Goal: Task Accomplishment & Management: Manage account settings

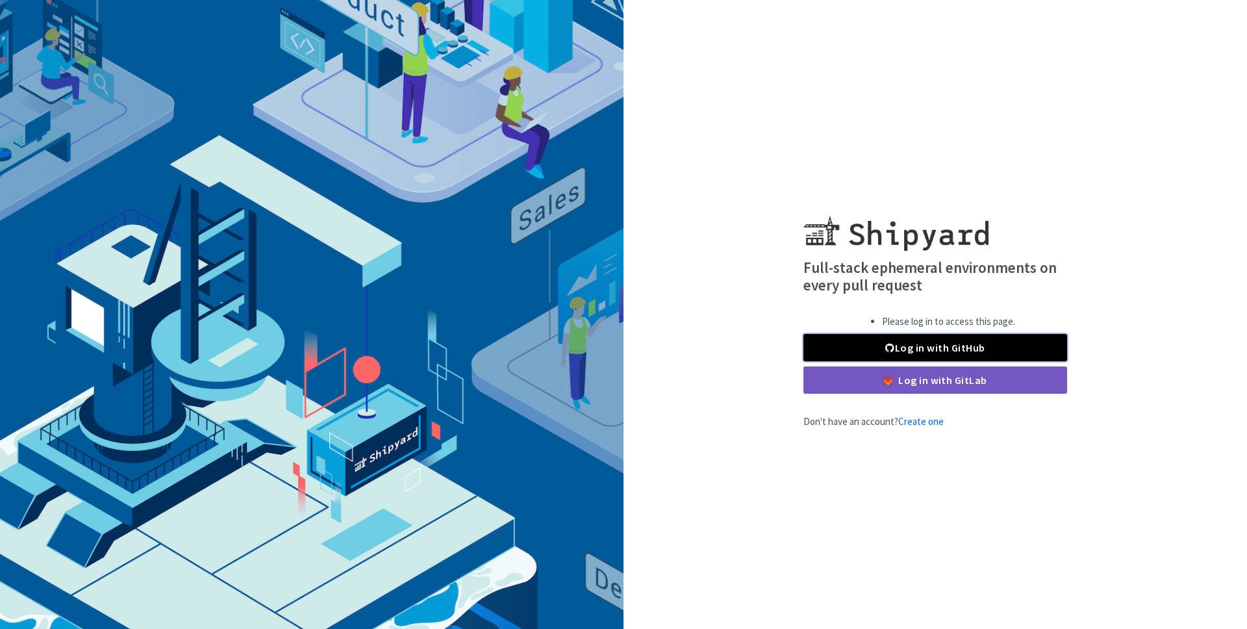
click at [951, 357] on link "Log in with GitHub" at bounding box center [936, 347] width 264 height 27
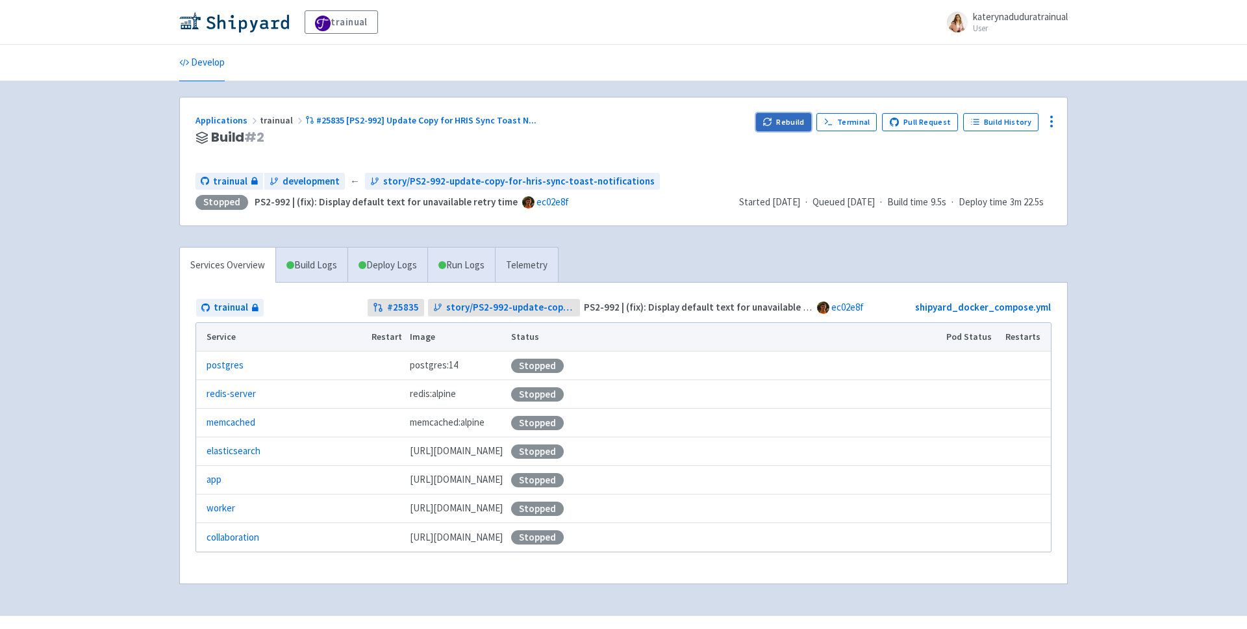
click at [783, 119] on button "Rebuild" at bounding box center [784, 122] width 56 height 18
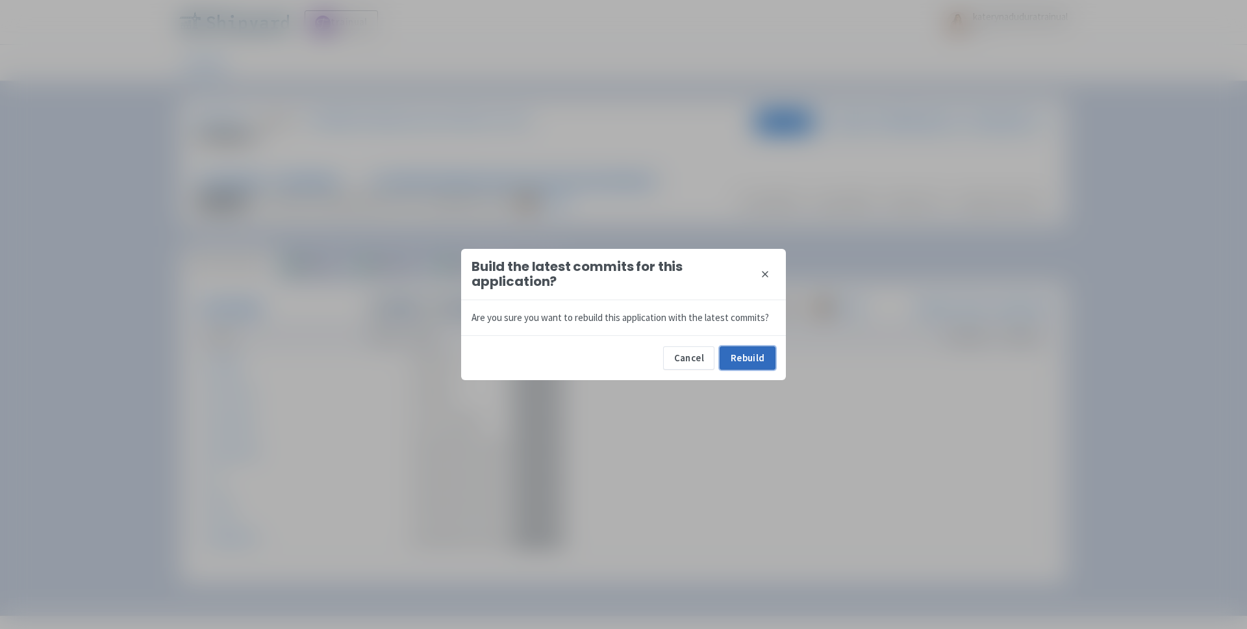
click at [756, 349] on button "Rebuild" at bounding box center [748, 357] width 56 height 23
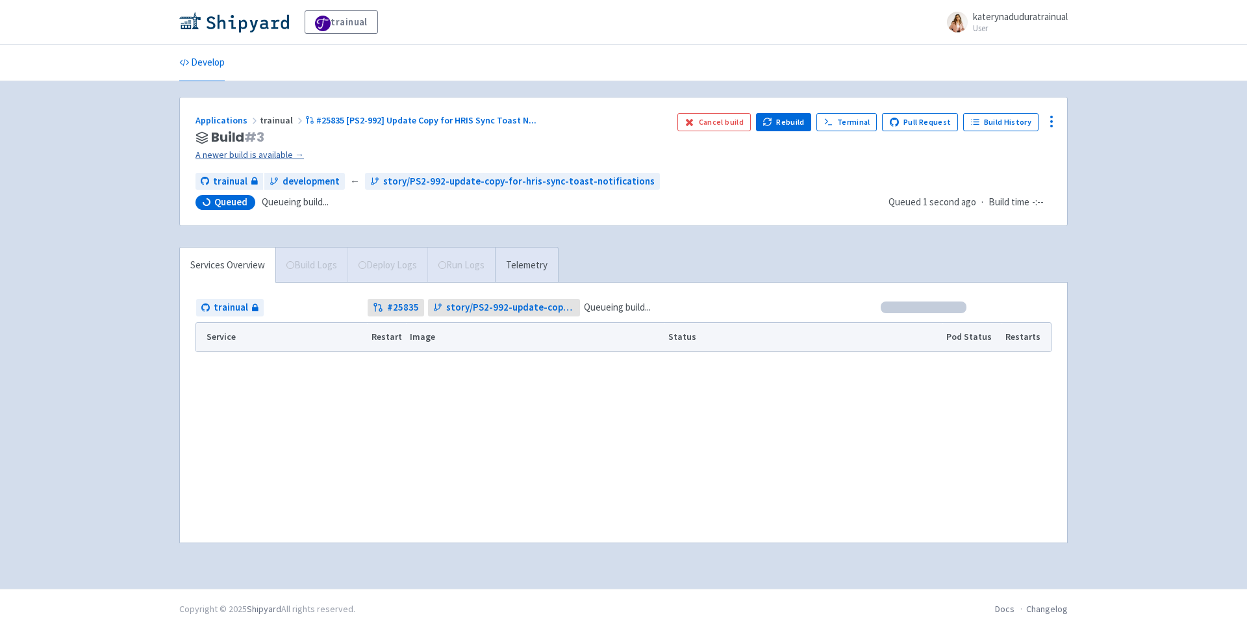
click at [266, 155] on link "A newer build is available →" at bounding box center [432, 154] width 472 height 15
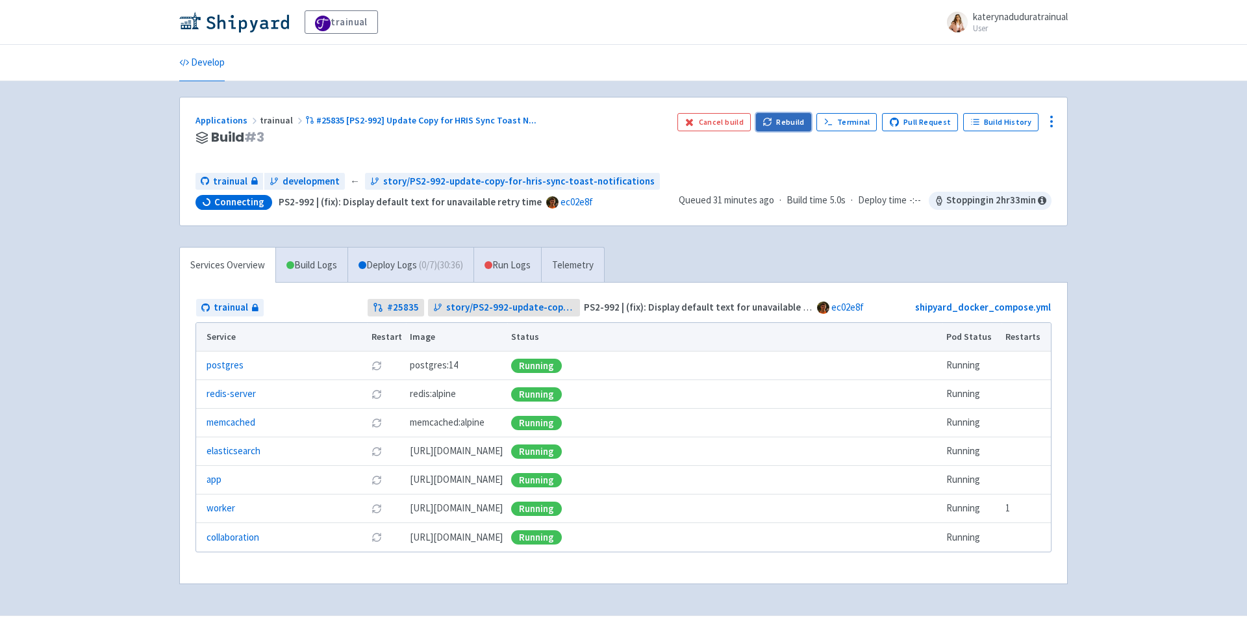
click at [782, 123] on button "Rebuild" at bounding box center [784, 122] width 56 height 18
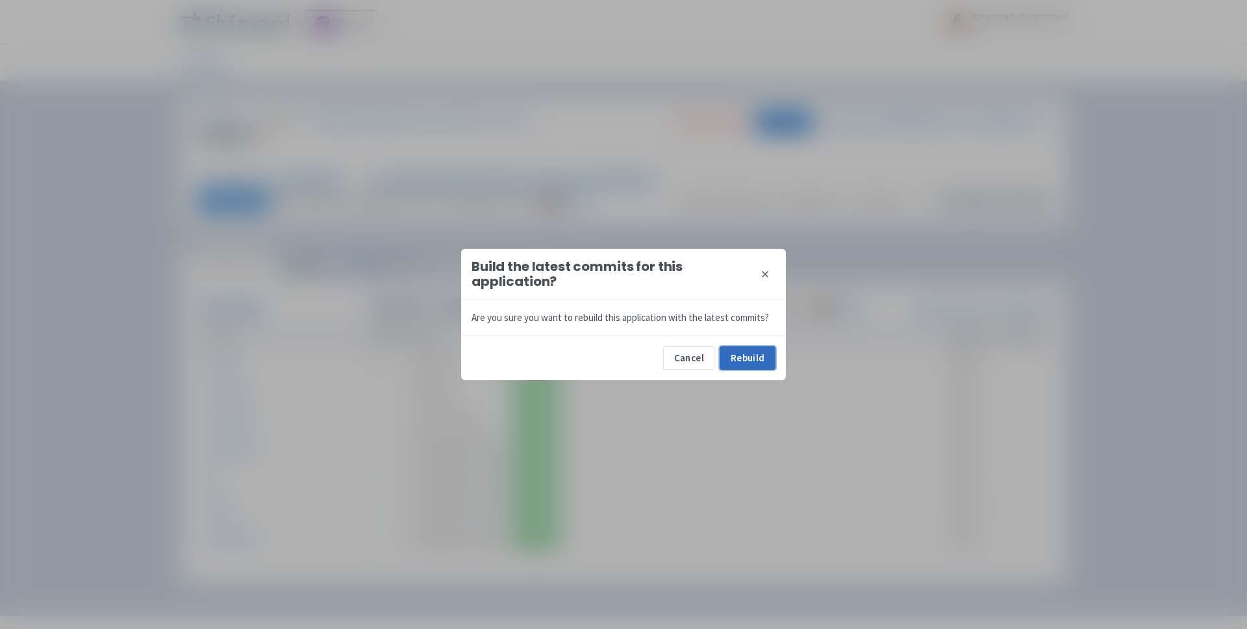
click at [752, 348] on button "Rebuild" at bounding box center [748, 357] width 56 height 23
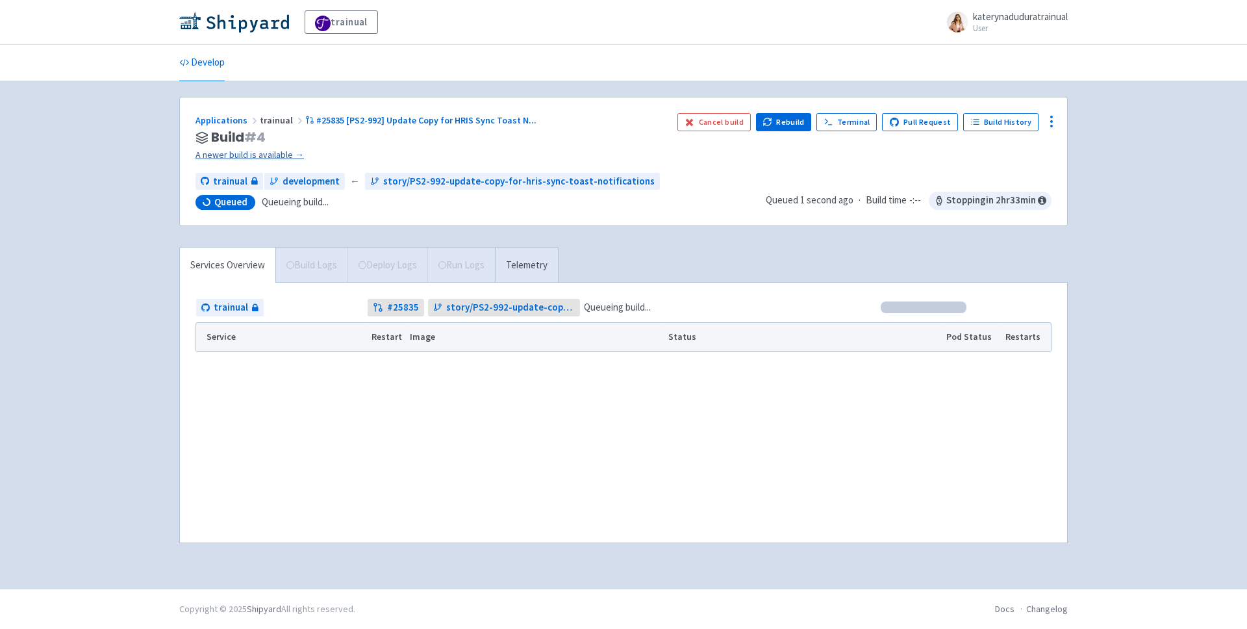
click at [246, 151] on link "A newer build is available →" at bounding box center [432, 154] width 472 height 15
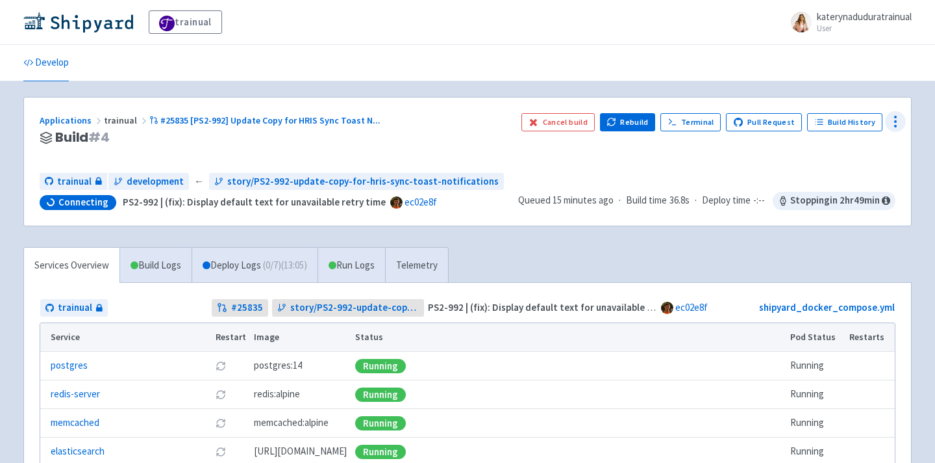
click at [896, 122] on circle at bounding box center [895, 121] width 1 height 1
click at [919, 145] on div "Applications trainual #25835 [PS2-992] Update Copy for HRIS Sync Toast N ... Bu…" at bounding box center [467, 348] width 909 height 503
click at [631, 122] on button "Rebuild" at bounding box center [628, 122] width 56 height 18
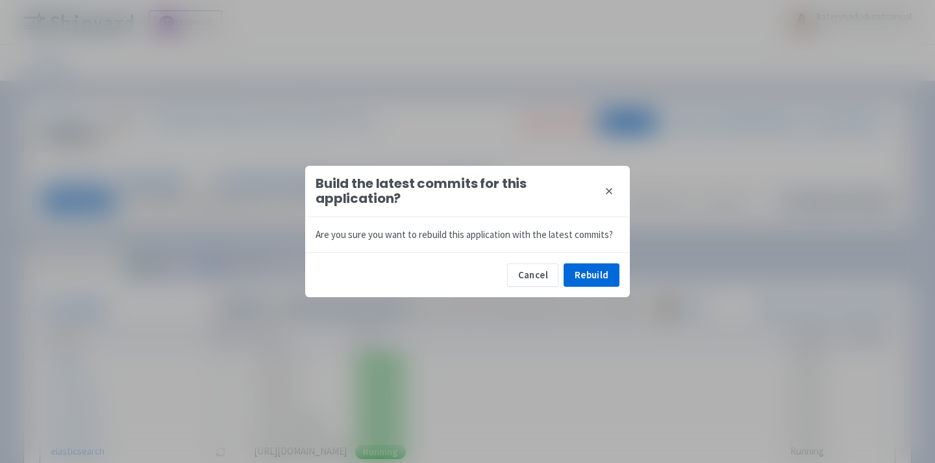
click at [611, 184] on button "close" at bounding box center [609, 191] width 21 height 21
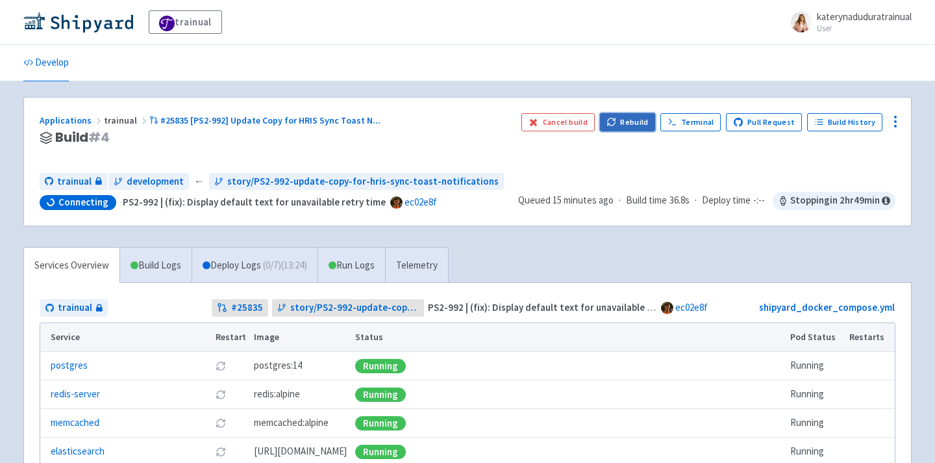
click at [632, 123] on button "Rebuild" at bounding box center [628, 122] width 56 height 18
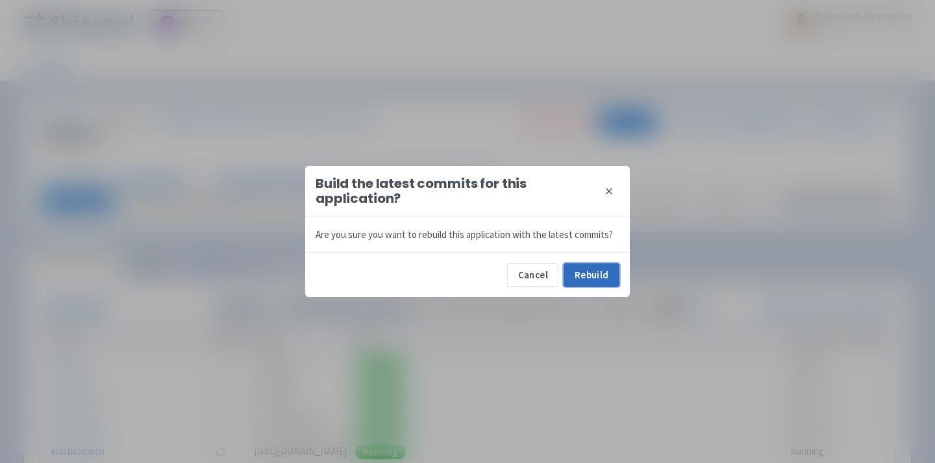
click at [588, 268] on button "Rebuild" at bounding box center [592, 274] width 56 height 23
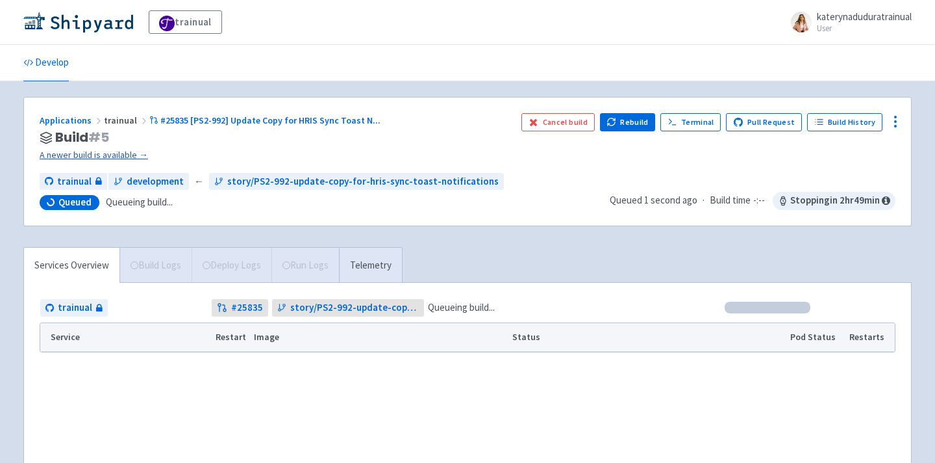
click at [121, 153] on link "A newer build is available →" at bounding box center [276, 154] width 472 height 15
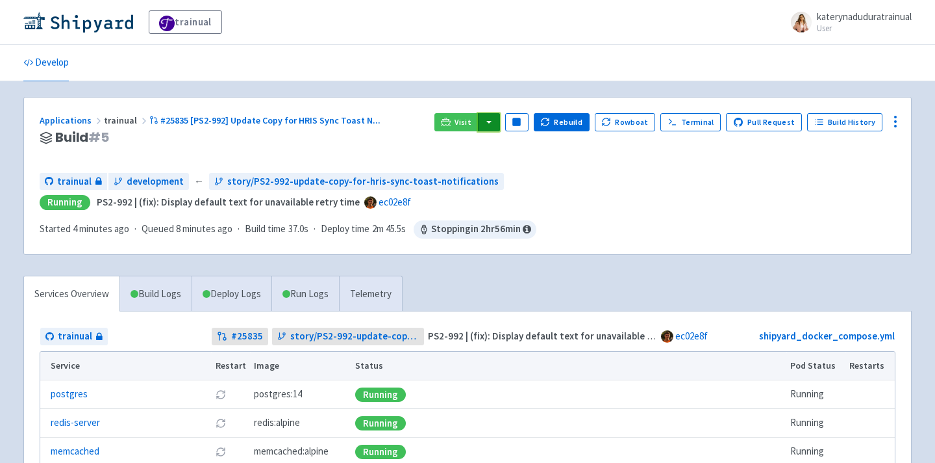
click at [500, 120] on button "button" at bounding box center [489, 122] width 22 height 18
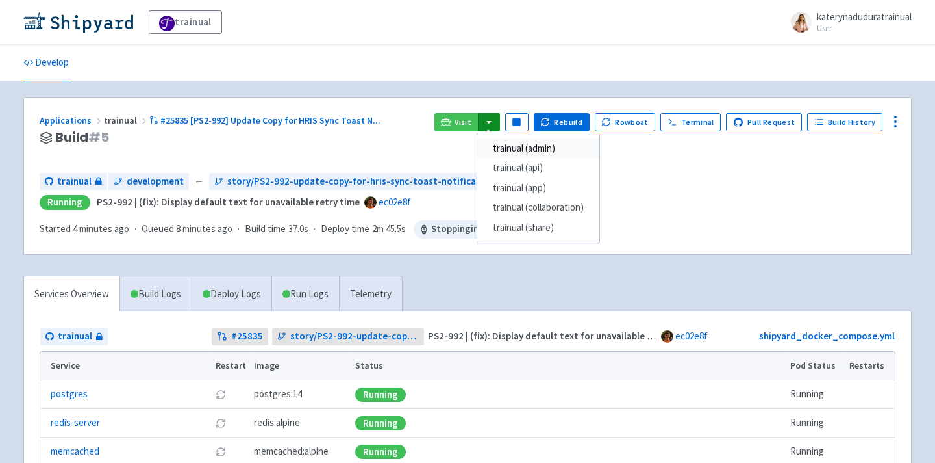
click at [550, 146] on link "trainual (admin)" at bounding box center [538, 148] width 122 height 20
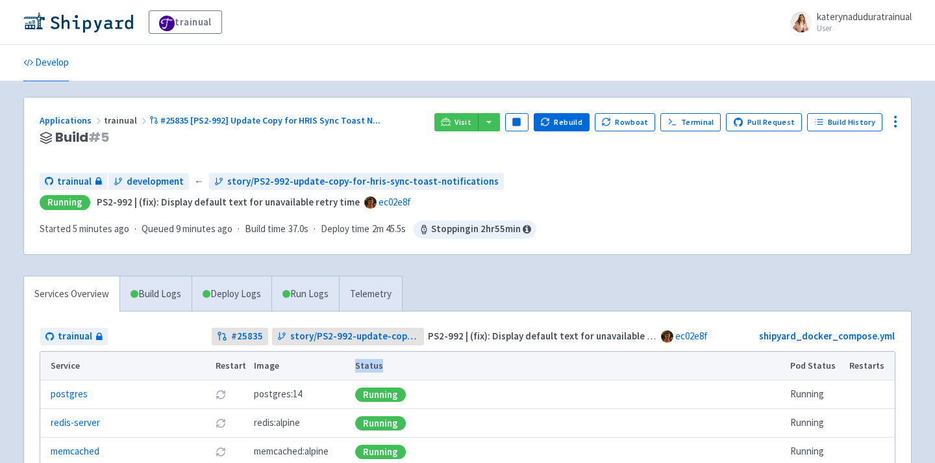
drag, startPoint x: 450, startPoint y: 364, endPoint x: 425, endPoint y: 364, distance: 24.7
click at [425, 364] on th "Status" at bounding box center [568, 365] width 435 height 29
copy th "Status"
click at [500, 123] on button "button" at bounding box center [489, 122] width 22 height 18
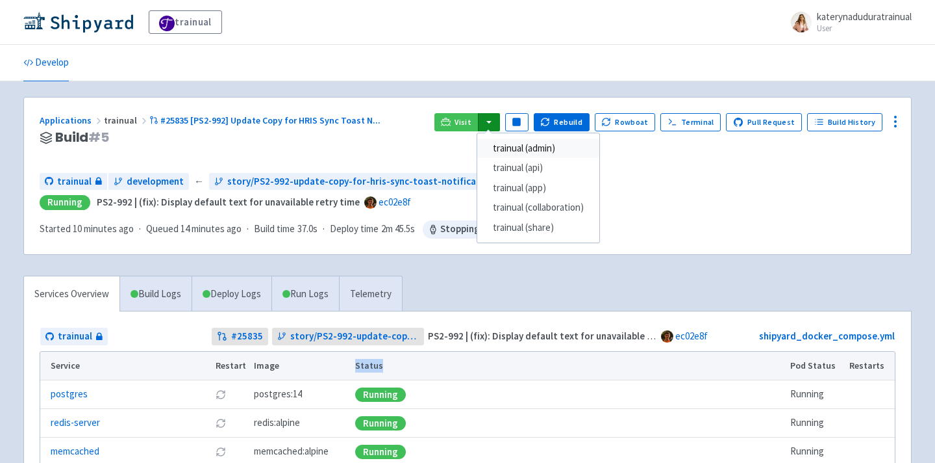
click at [528, 142] on link "trainual (admin)" at bounding box center [538, 148] width 122 height 20
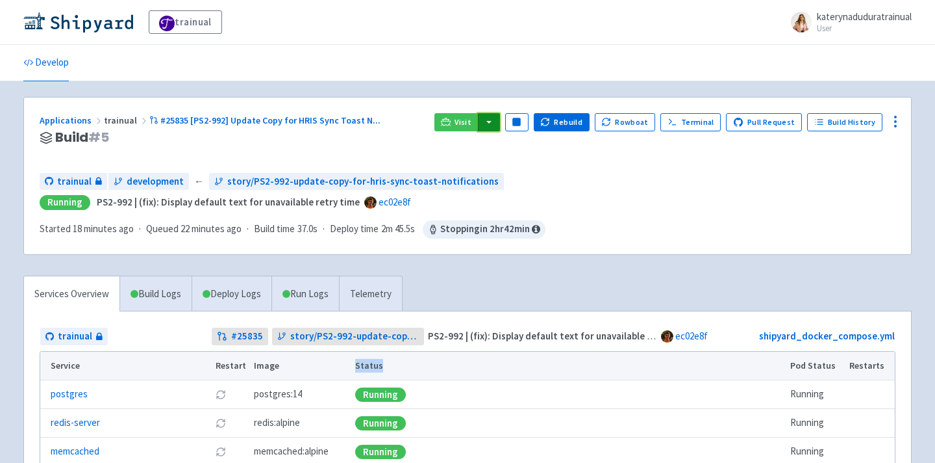
click at [500, 116] on button "button" at bounding box center [489, 122] width 22 height 18
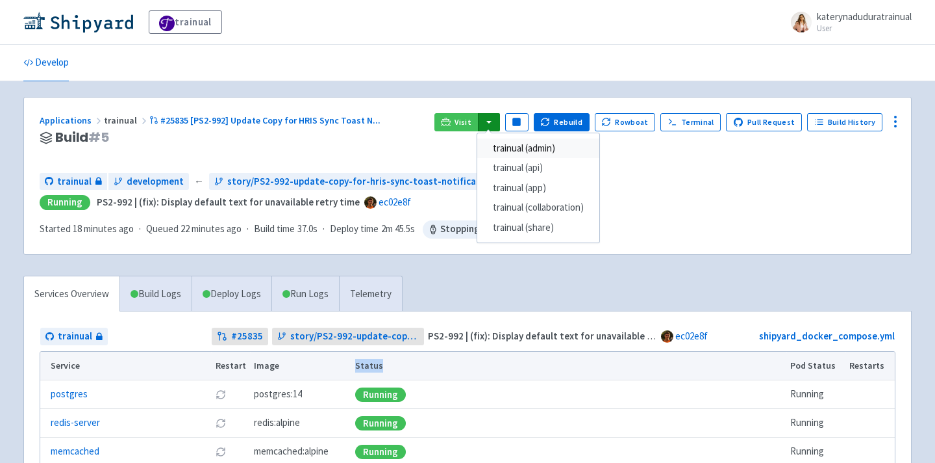
click at [540, 144] on link "trainual (admin)" at bounding box center [538, 148] width 122 height 20
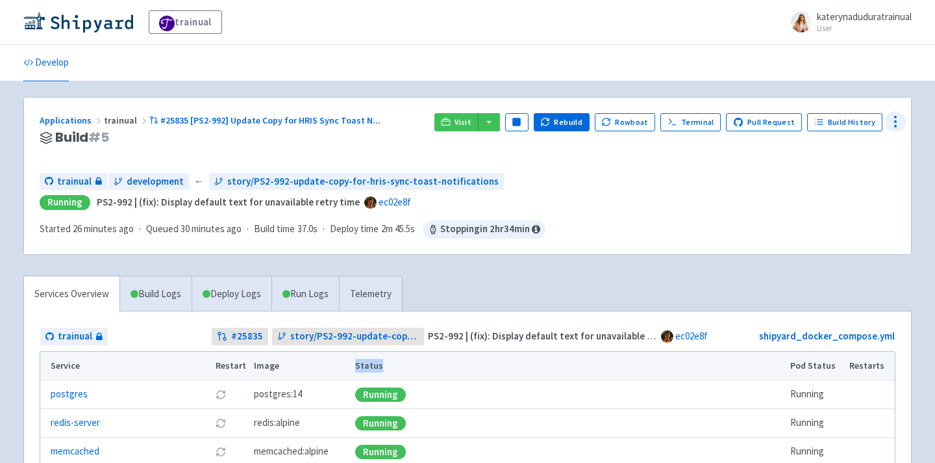
click at [899, 120] on icon at bounding box center [896, 122] width 16 height 16
click at [852, 195] on span "Visitors" at bounding box center [847, 197] width 86 height 18
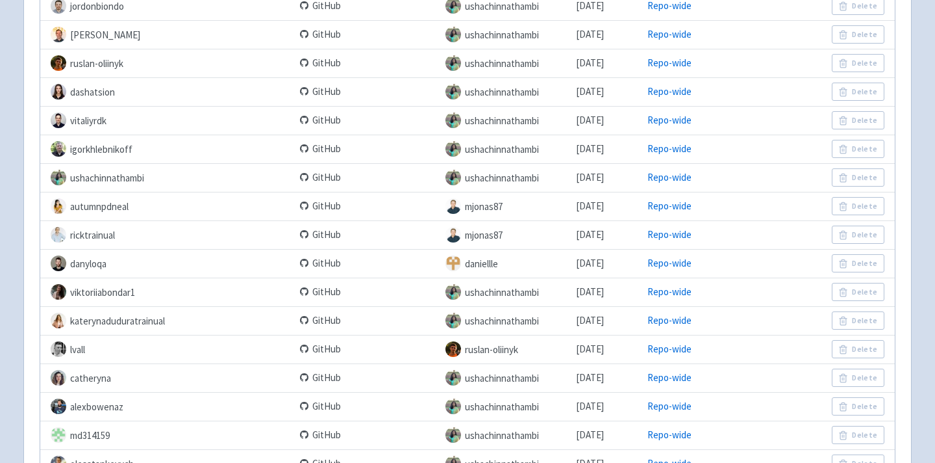
scroll to position [741, 0]
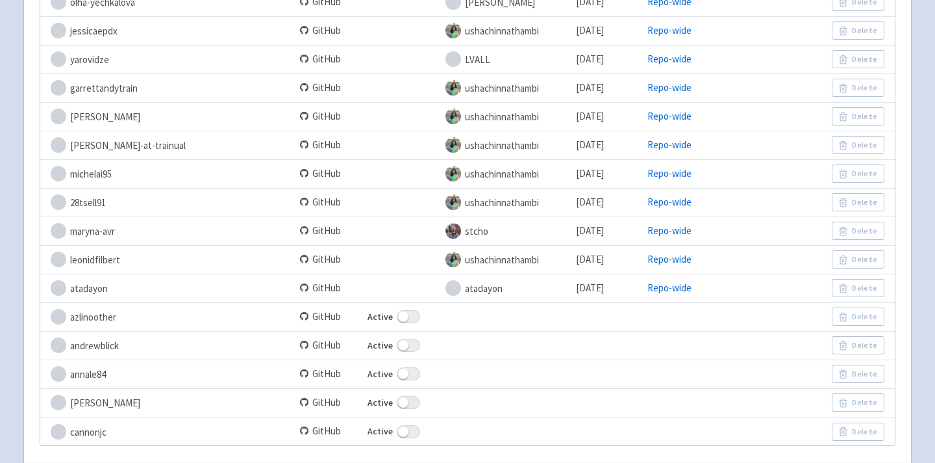
scroll to position [1675, 0]
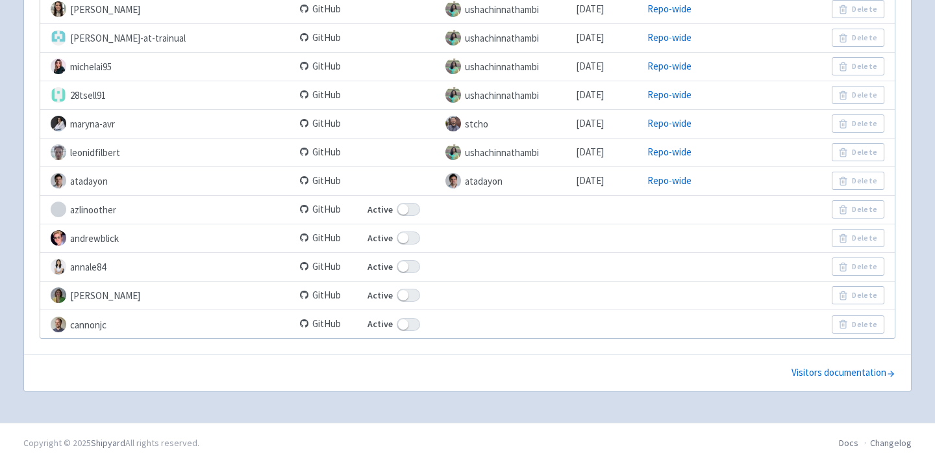
click at [397, 236] on span at bounding box center [408, 237] width 23 height 13
click at [368, 236] on input "Active" at bounding box center [372, 238] width 8 height 8
checkbox input "false"
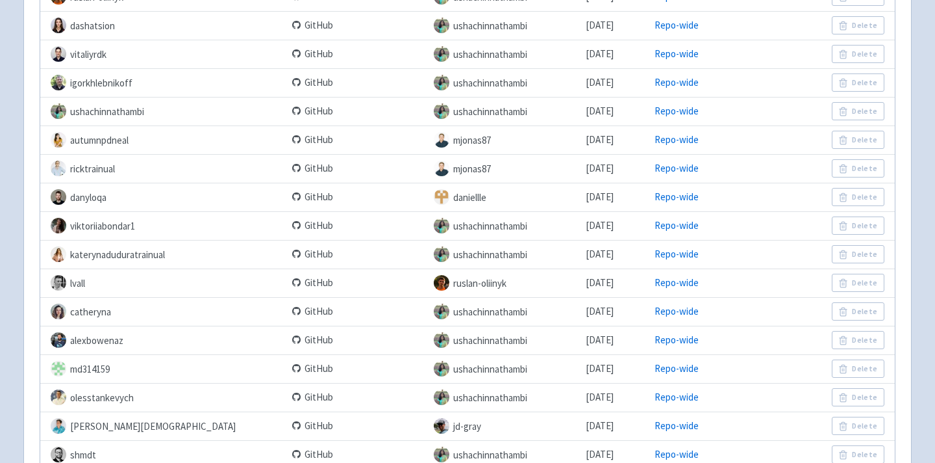
scroll to position [820, 0]
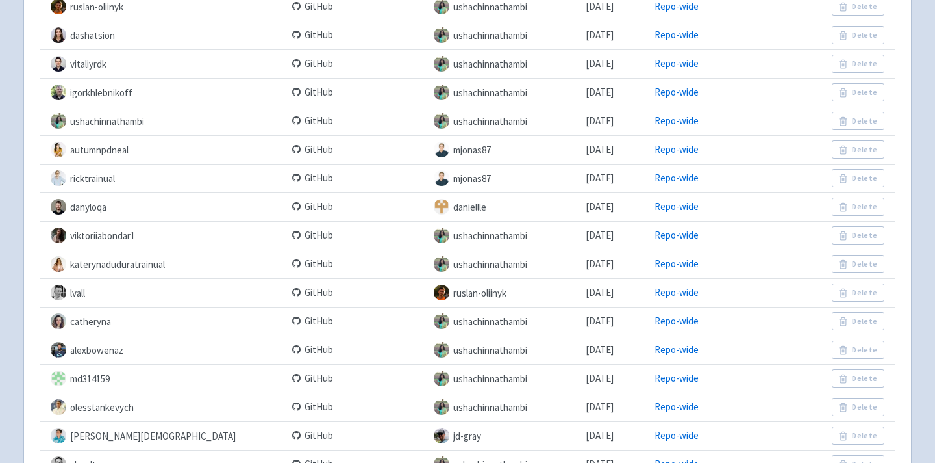
click at [429, 264] on td "ushachinnathambi" at bounding box center [505, 263] width 152 height 29
click at [683, 262] on link "Repo-wide" at bounding box center [677, 263] width 44 height 12
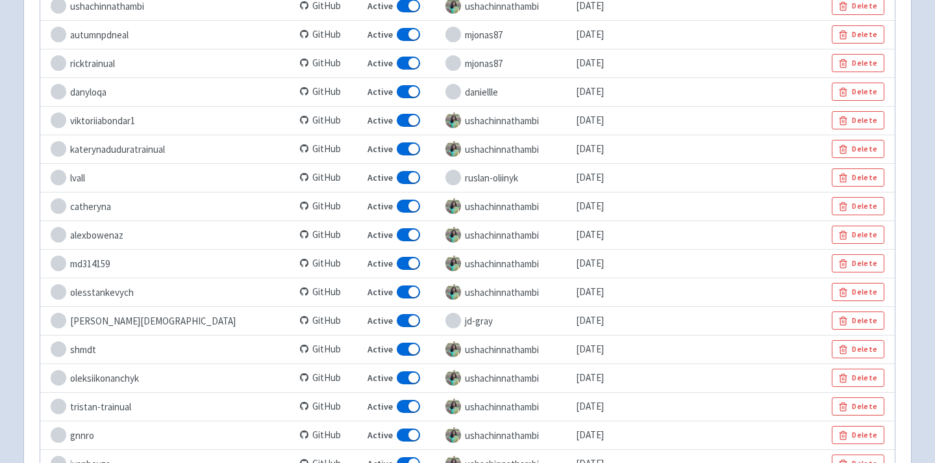
scroll to position [902, 0]
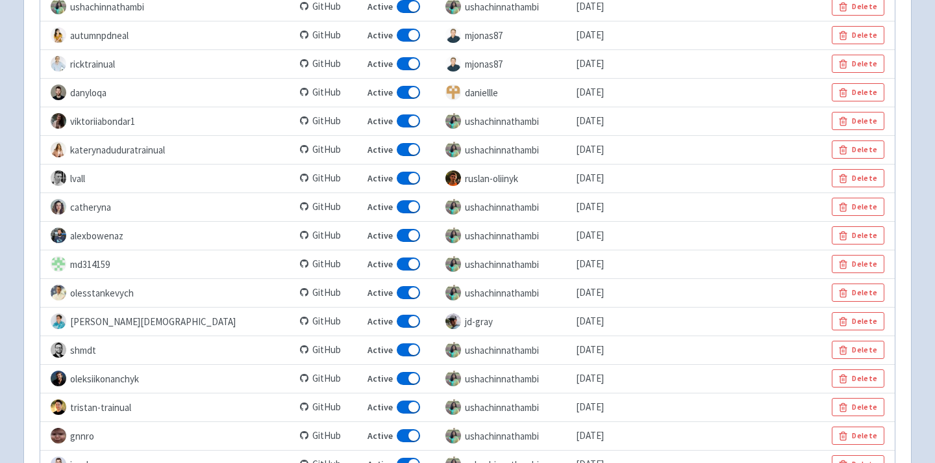
click at [397, 148] on span at bounding box center [408, 149] width 23 height 13
click at [368, 148] on input "Active" at bounding box center [372, 150] width 8 height 8
checkbox input "true"
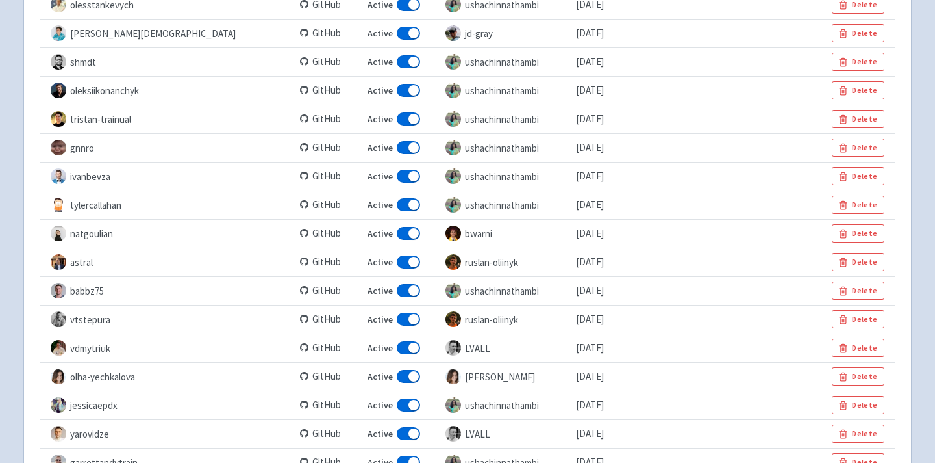
scroll to position [1671, 0]
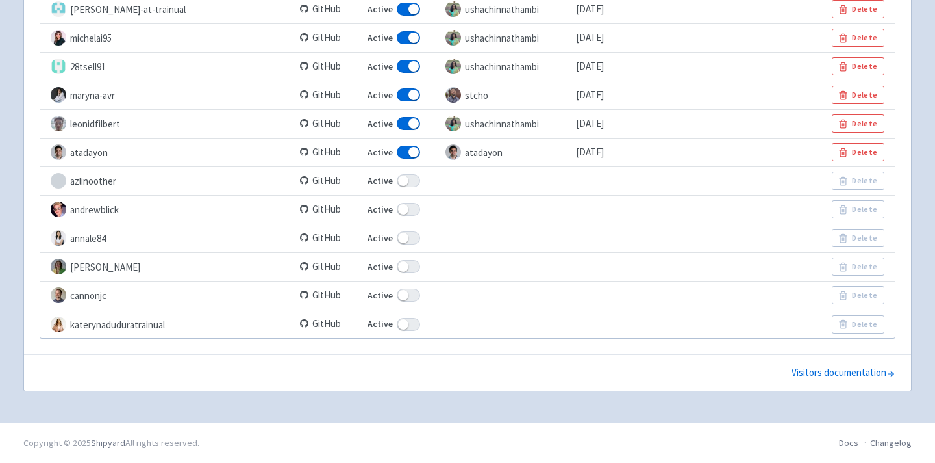
click at [397, 323] on span at bounding box center [408, 324] width 23 height 13
click at [368, 323] on input "Active" at bounding box center [372, 324] width 8 height 8
checkbox input "false"
